Goal: Task Accomplishment & Management: Complete application form

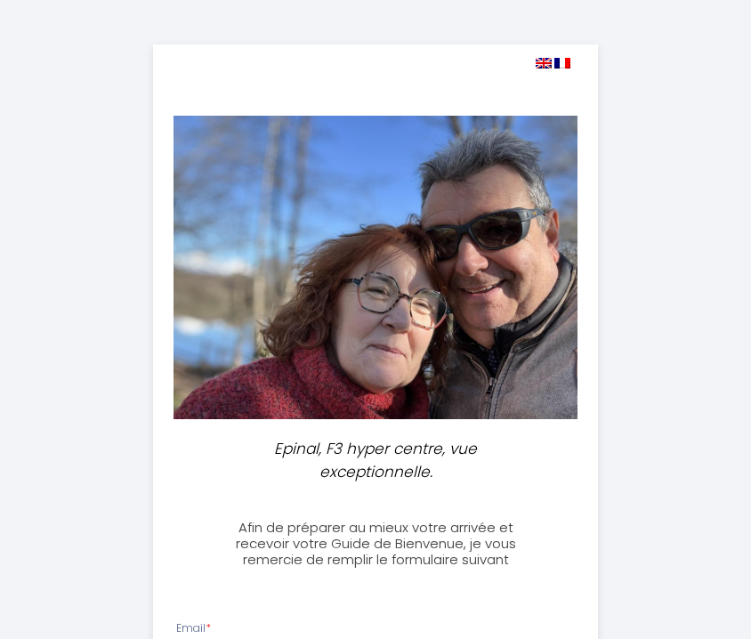
select select
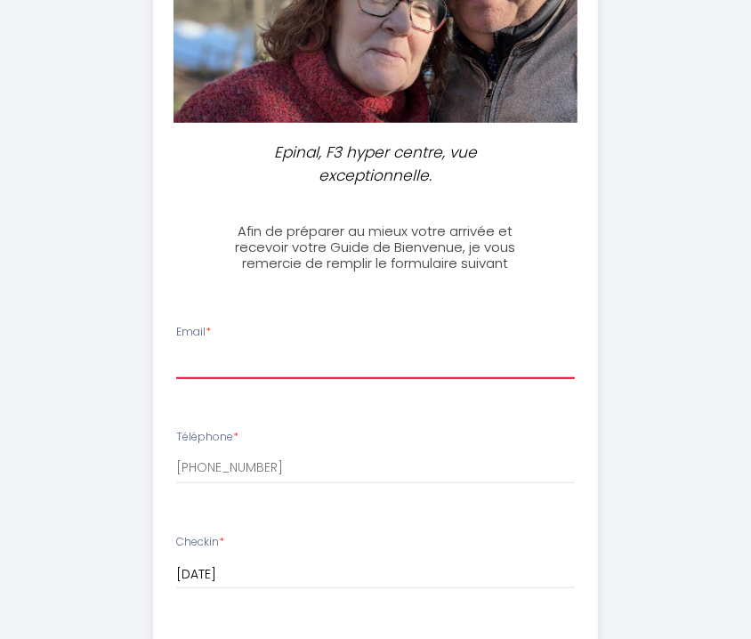
drag, startPoint x: 0, startPoint y: 0, endPoint x: 382, endPoint y: 371, distance: 532.3
click at [382, 371] on input "Email *" at bounding box center [375, 363] width 399 height 32
type input "[EMAIL_ADDRESS][DOMAIN_NAME]"
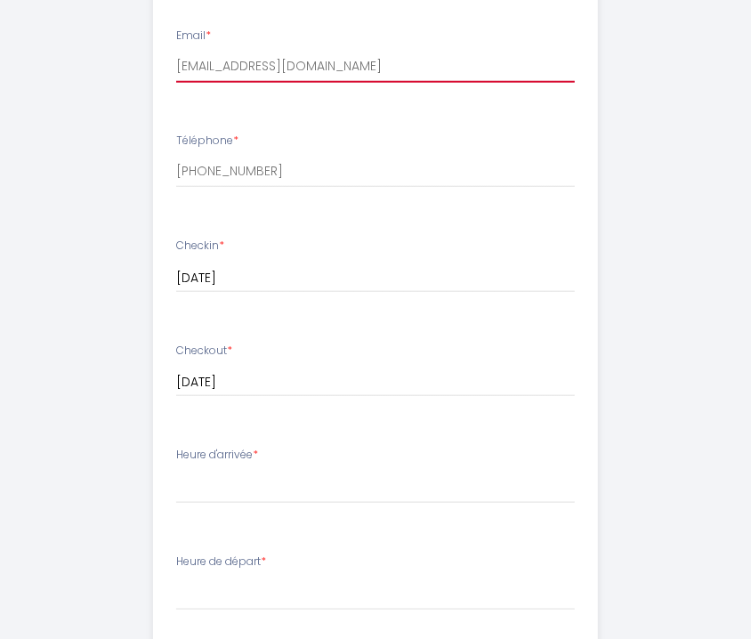
scroll to position [741, 0]
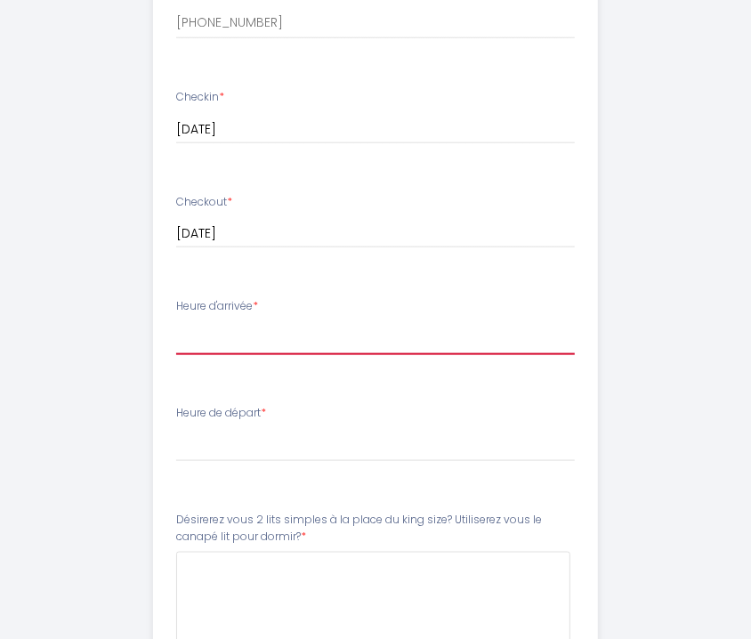
click at [236, 335] on select "14:00 14:30 15:00 15:30 16:00 16:30 17:00 17:30 18:00 18:30 19:00 19:30 20:00 2…" at bounding box center [375, 338] width 399 height 34
select select "15:30"
click at [176, 321] on select "14:00 14:30 15:00 15:30 16:00 16:30 17:00 17:30 18:00 18:30 19:00 19:30 20:00 2…" at bounding box center [375, 338] width 399 height 34
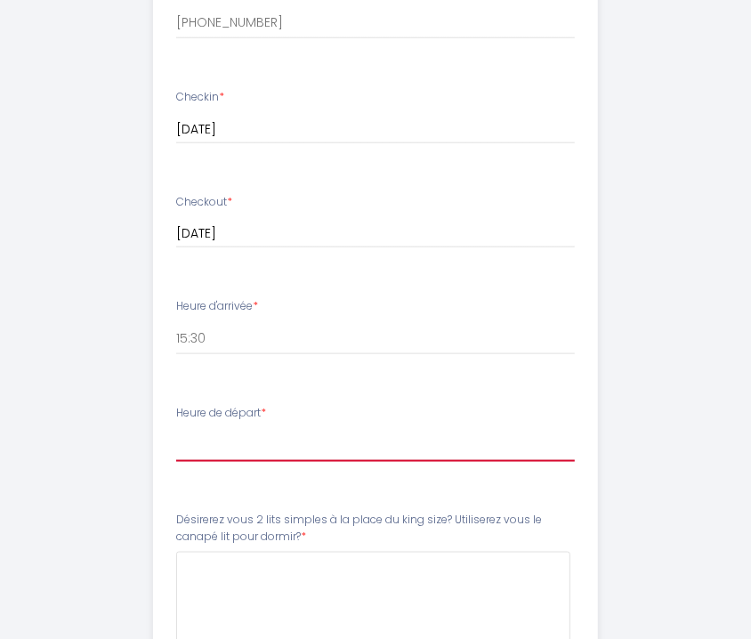
click at [274, 446] on select "00:00 00:30 01:00 01:30 02:00 02:30 03:00 03:30 04:00 04:30 05:00 05:30 06:00 0…" at bounding box center [375, 445] width 399 height 34
select select "11:00"
click at [176, 428] on select "00:00 00:30 01:00 01:30 02:00 02:30 03:00 03:30 04:00 04:30 05:00 05:30 06:00 0…" at bounding box center [375, 445] width 399 height 34
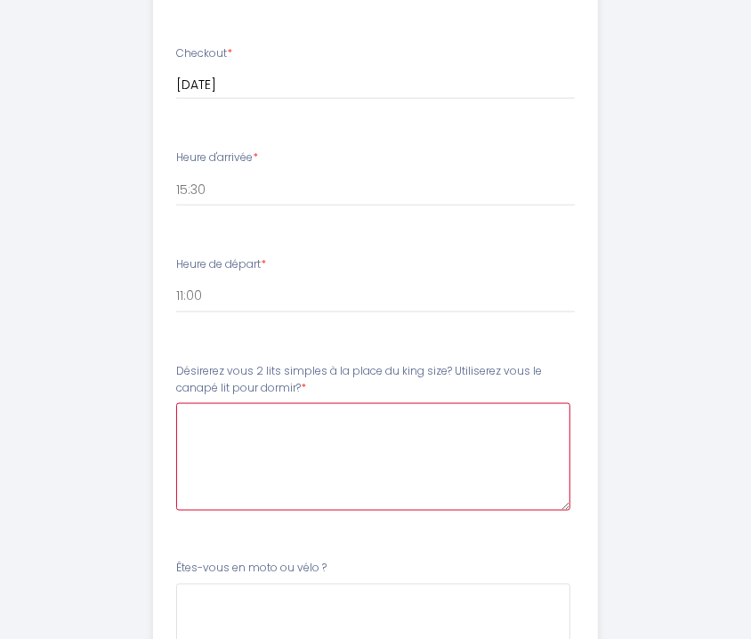
click at [282, 438] on dormir\?6 at bounding box center [373, 457] width 394 height 108
drag, startPoint x: 363, startPoint y: 435, endPoint x: 527, endPoint y: 432, distance: 163.7
click at [527, 432] on dormir\?6 "Bonjour, Nous préférons 2 lits simple et arriverons en voiture." at bounding box center [373, 457] width 394 height 108
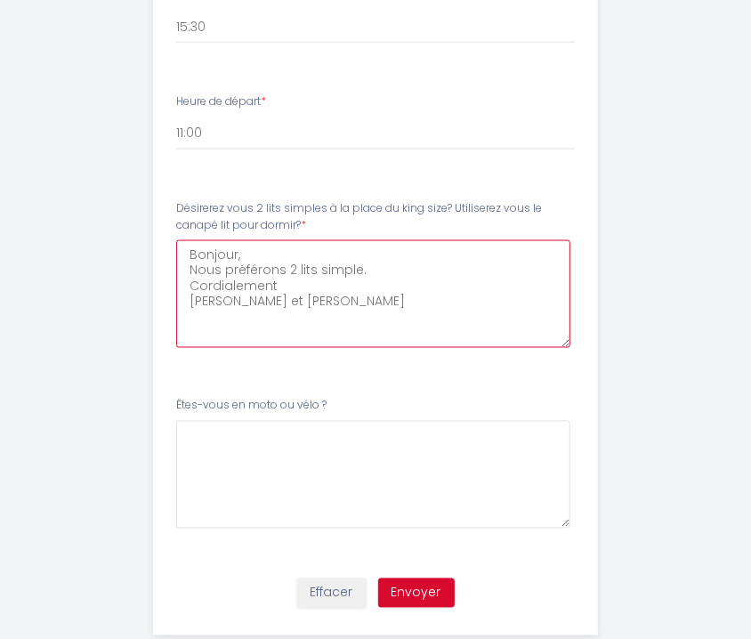
scroll to position [1092, 0]
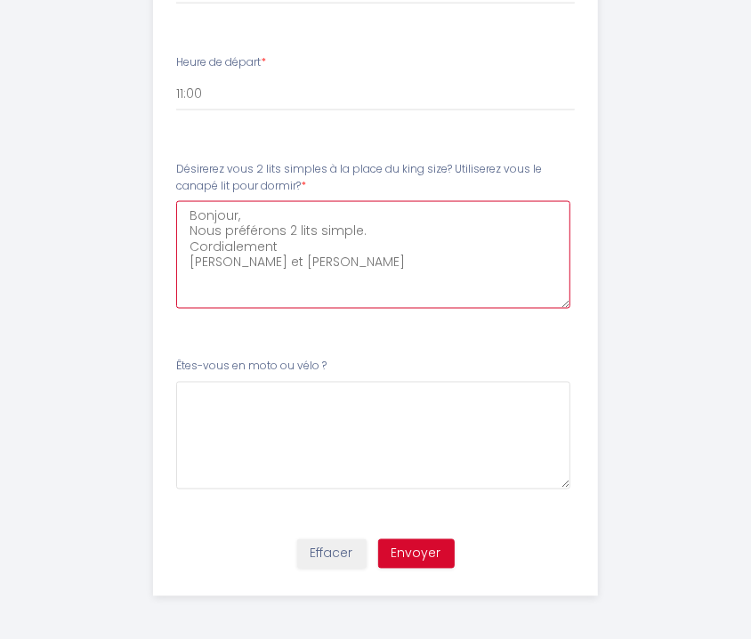
type dormir\?6 "Bonjour, Nous préférons 2 lits simple. Cordialement [PERSON_NAME] et [PERSON_NA…"
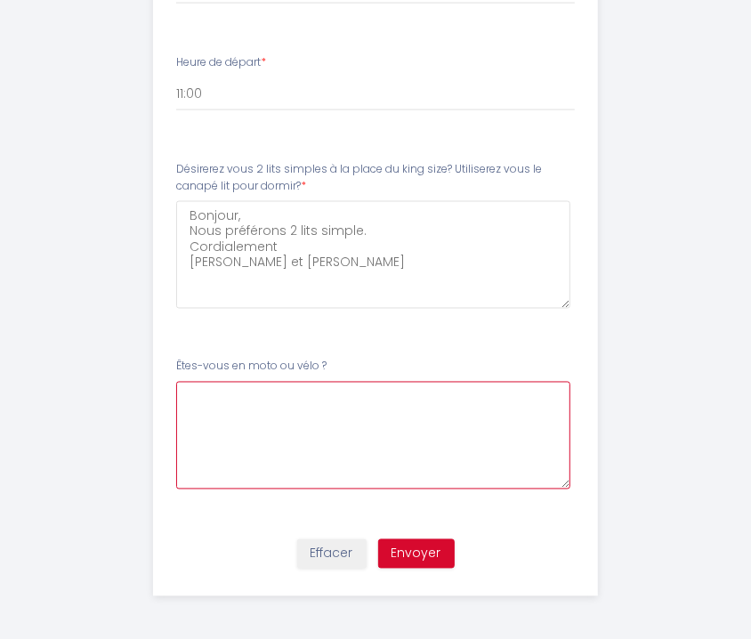
click at [230, 407] on \?7 at bounding box center [373, 436] width 394 height 108
type \?7 "en voiture"
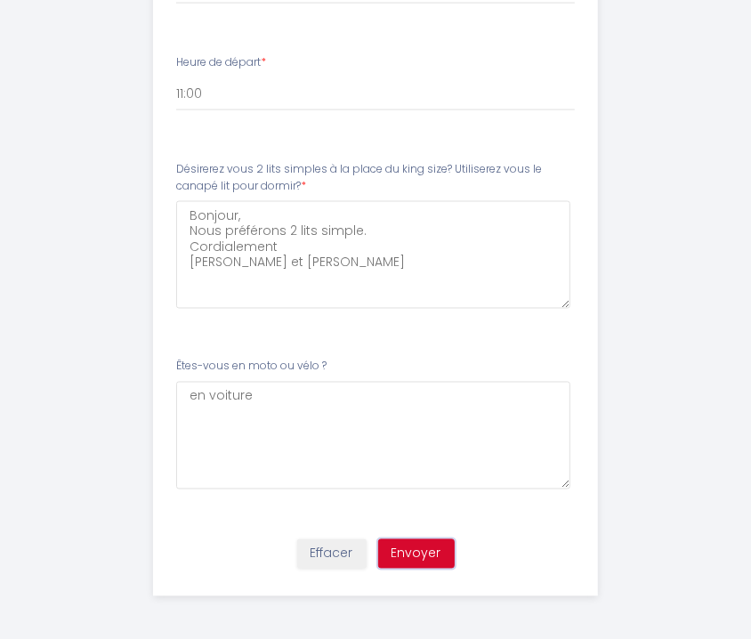
click at [422, 555] on button "Envoyer" at bounding box center [416, 554] width 77 height 30
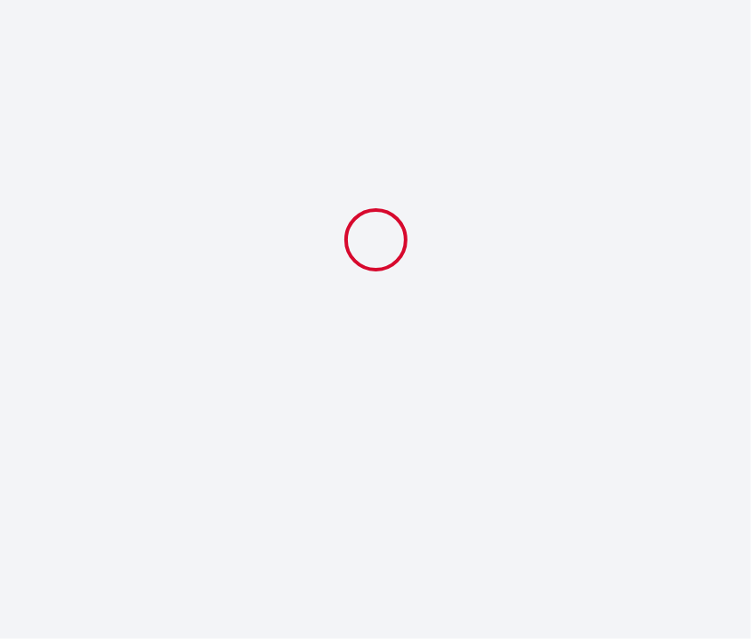
scroll to position [0, 0]
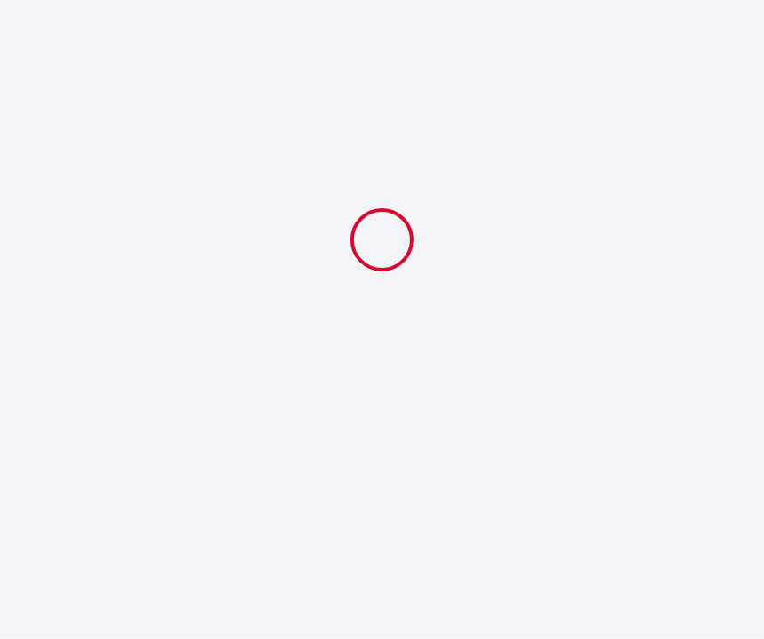
select select "15:30"
select select "11:00"
